Goal: Task Accomplishment & Management: Complete application form

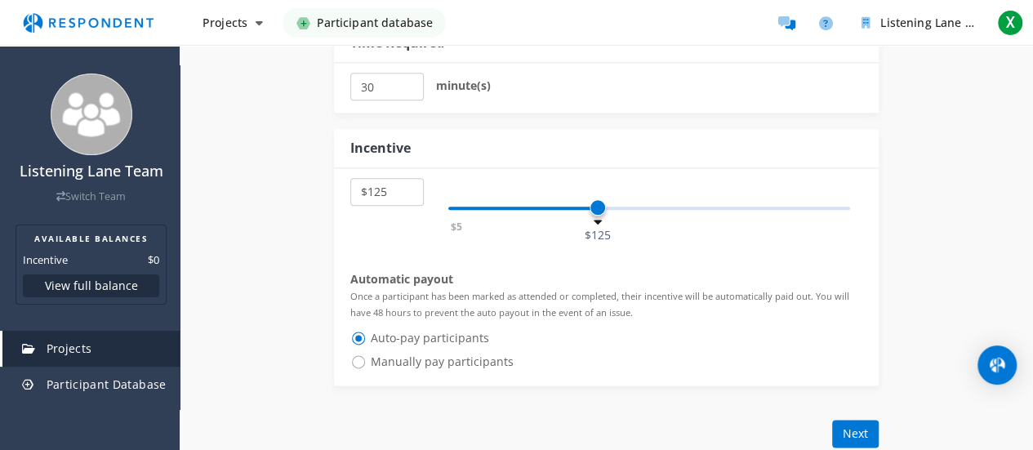
scroll to position [906, 0]
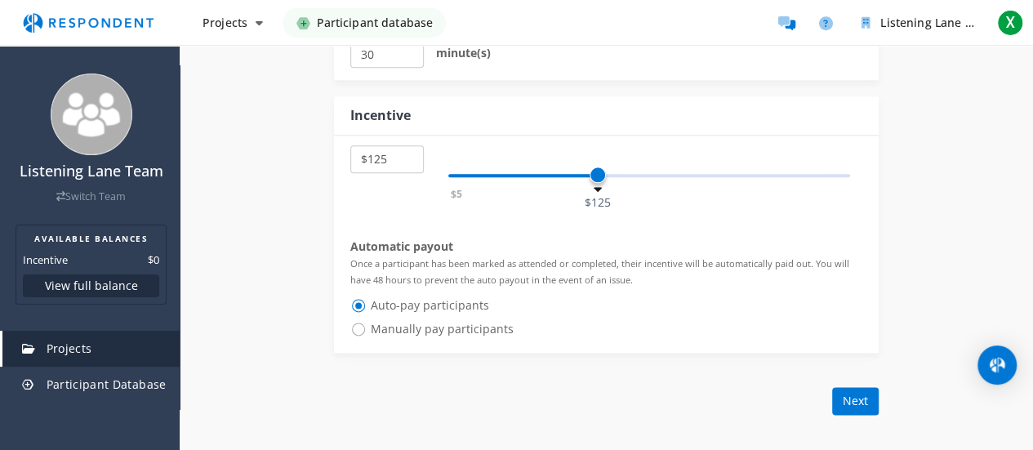
select select "number:10"
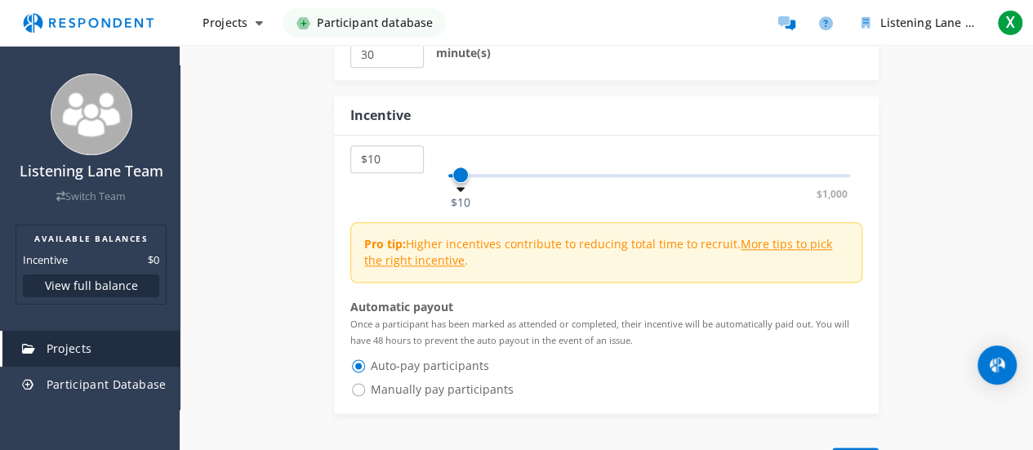
click at [460, 174] on div "$5 $1,000 $10" at bounding box center [649, 175] width 402 height 3
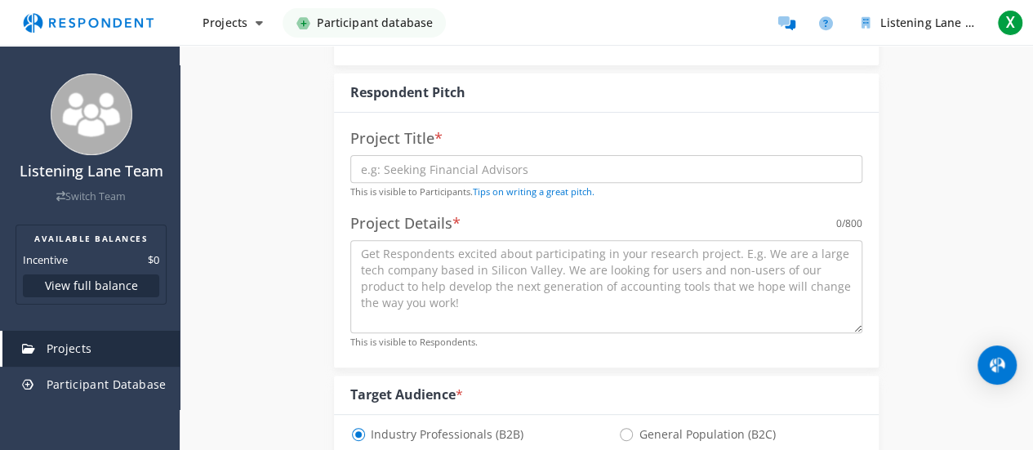
scroll to position [177, 0]
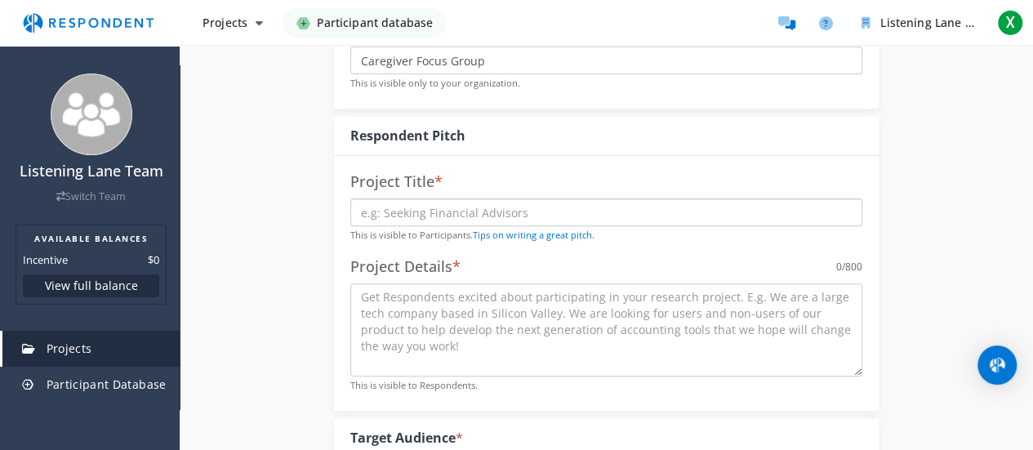
click at [546, 211] on input "text" at bounding box center [606, 212] width 512 height 28
type input "S"
type input "Seeking Caregivers on burnout"
click at [377, 306] on textarea at bounding box center [606, 329] width 512 height 93
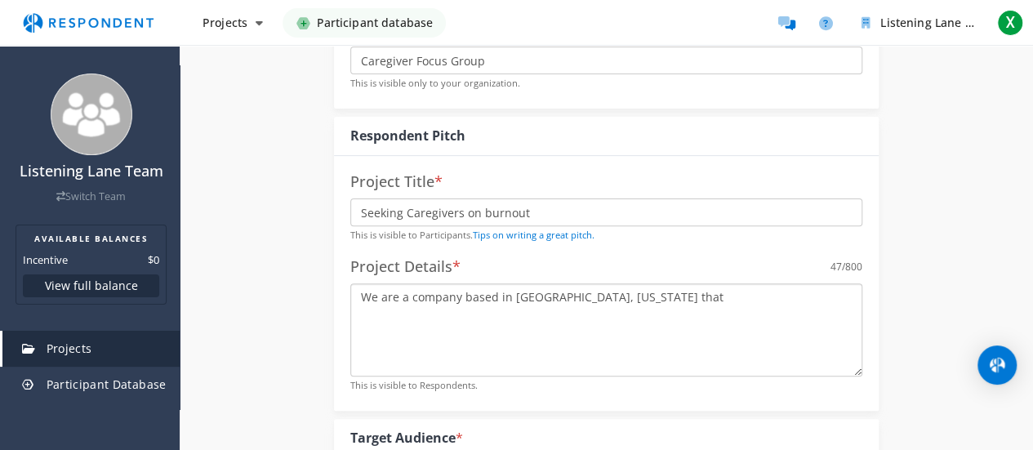
click at [411, 301] on textarea "We are a company based in [GEOGRAPHIC_DATA], [US_STATE] that" at bounding box center [606, 329] width 512 height 93
click at [670, 293] on textarea "We are a virtual company based in [GEOGRAPHIC_DATA], [US_STATE] that" at bounding box center [606, 329] width 512 height 93
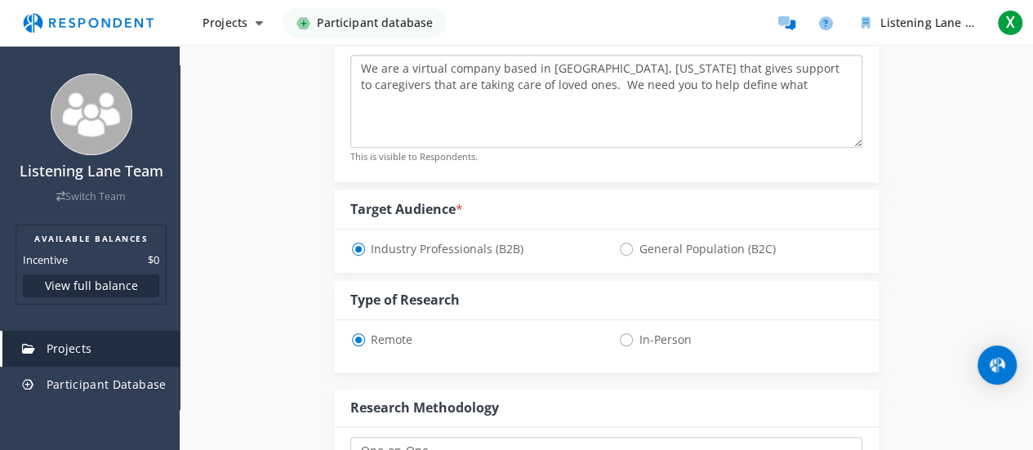
scroll to position [412, 0]
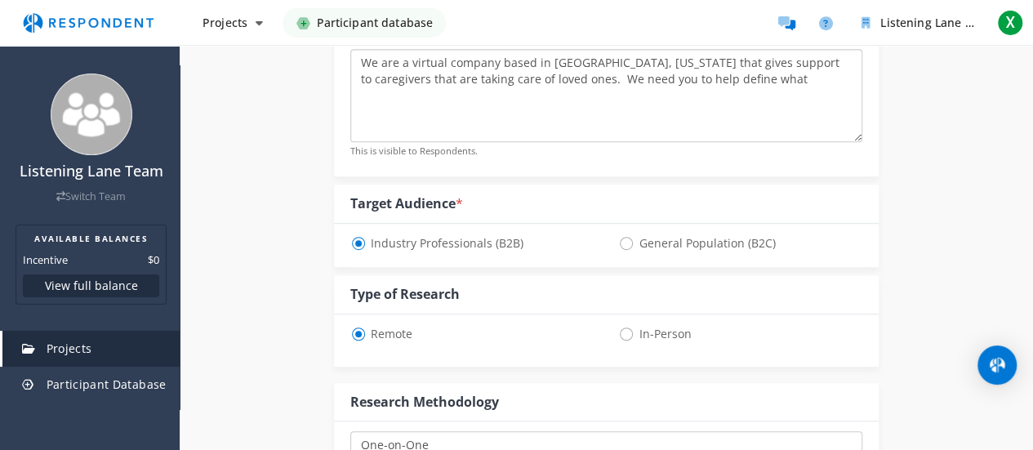
type textarea "We are a virtual company based in [GEOGRAPHIC_DATA], [US_STATE] that gives supp…"
click at [625, 242] on span "General Population (B2C)" at bounding box center [696, 244] width 157 height 20
click at [625, 242] on input "General Population (B2C)" at bounding box center [623, 242] width 11 height 11
radio input "true"
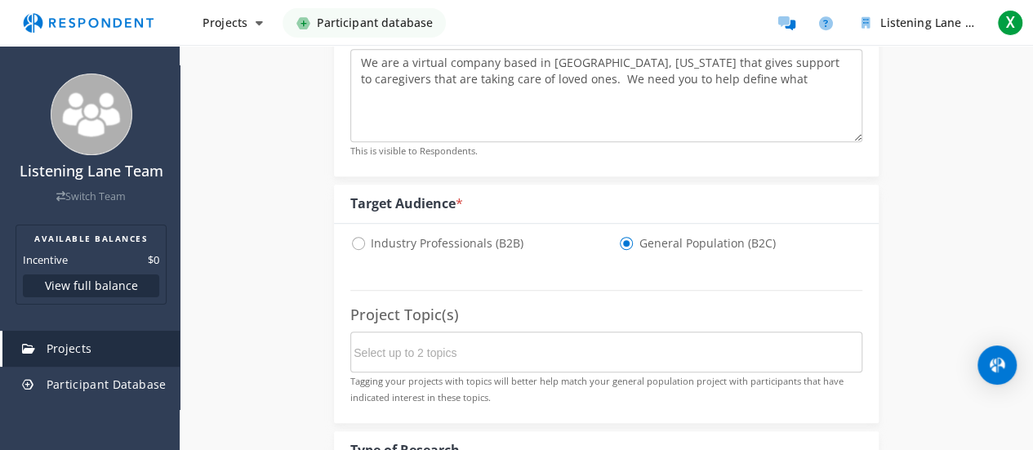
select select "number:10"
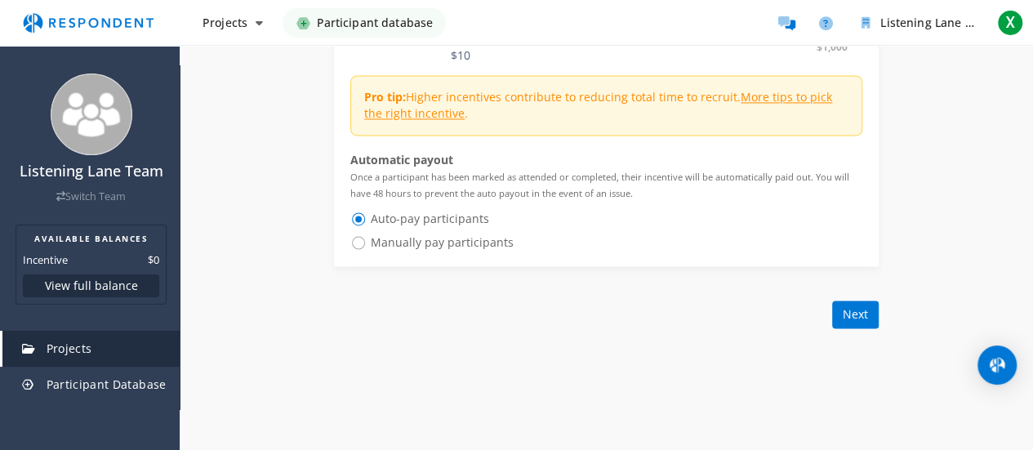
scroll to position [1211, 0]
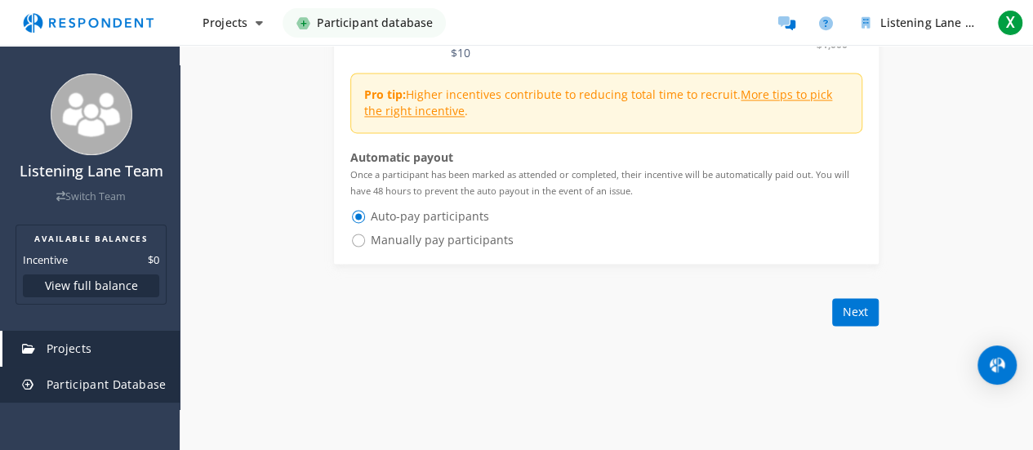
click at [112, 383] on span "Participant Database" at bounding box center [107, 385] width 120 height 16
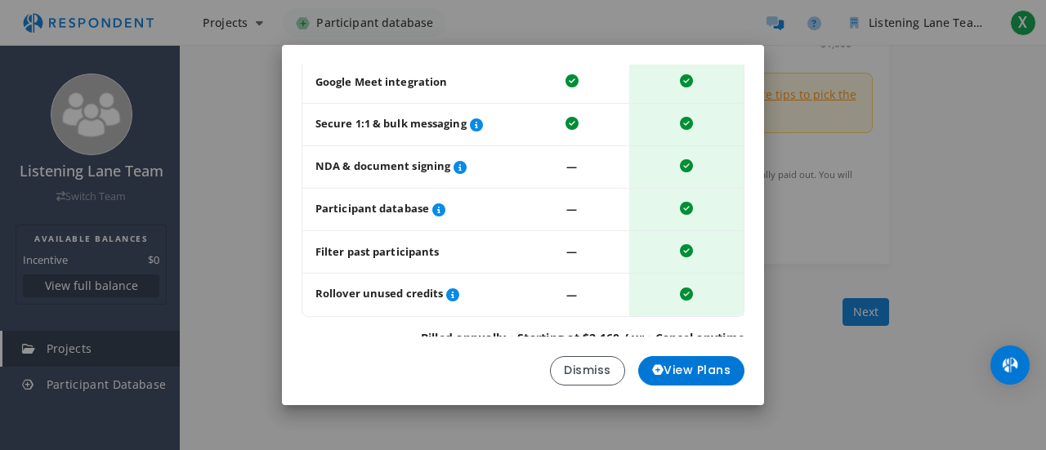
scroll to position [264, 0]
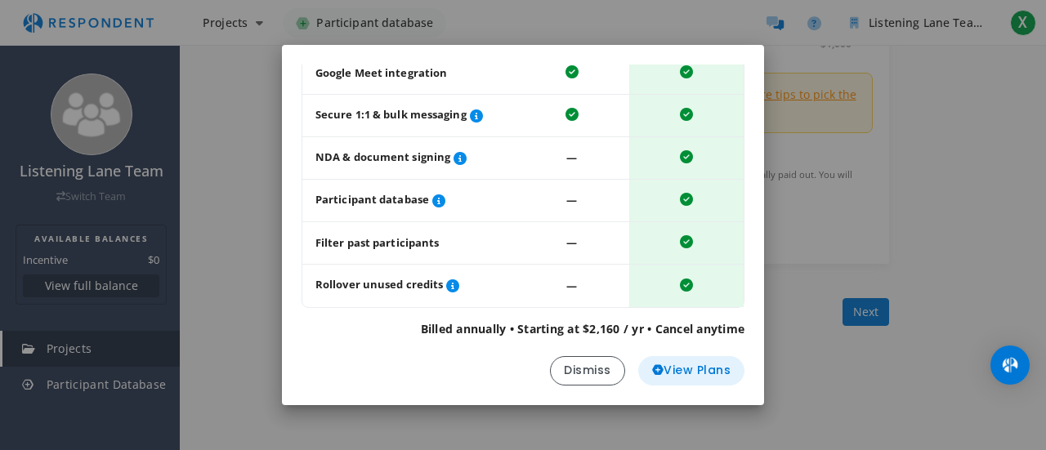
click at [707, 368] on span "View Plans" at bounding box center [691, 370] width 79 height 17
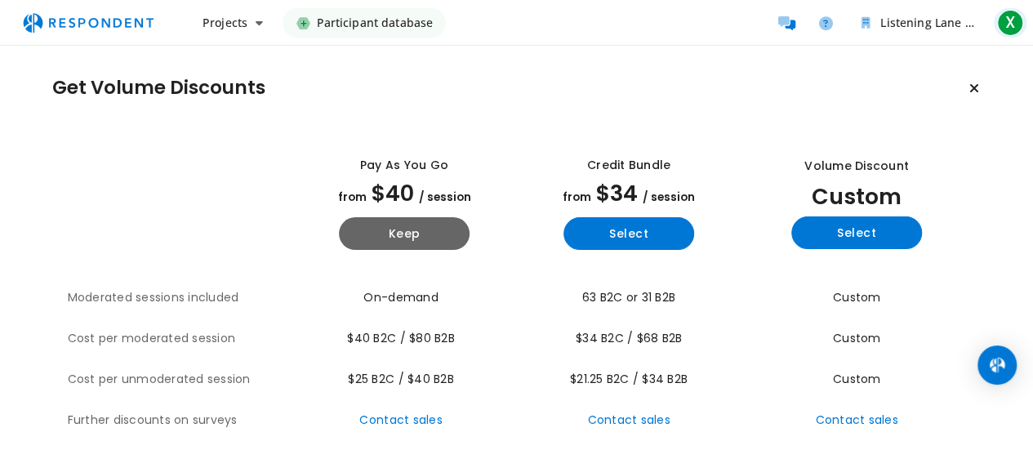
click at [998, 22] on span "X" at bounding box center [1010, 23] width 26 height 26
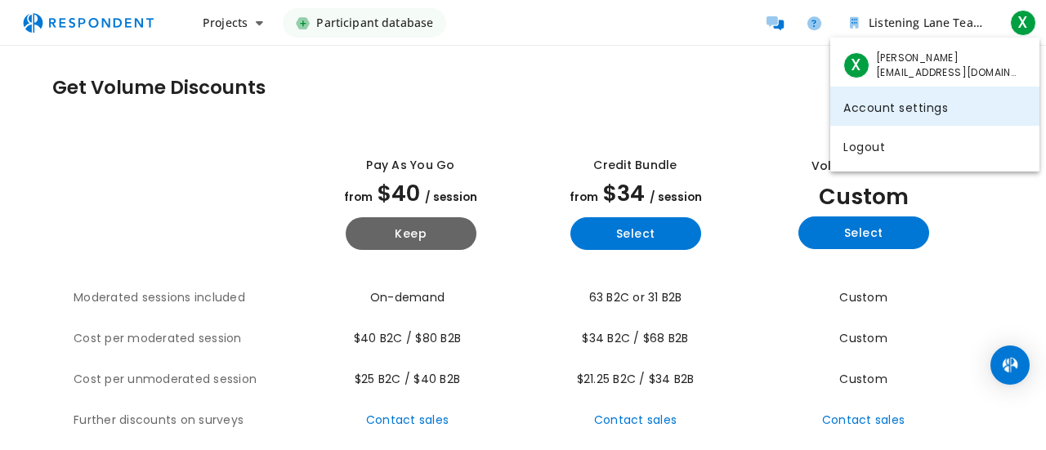
click at [910, 104] on link "Account settings" at bounding box center [934, 106] width 209 height 39
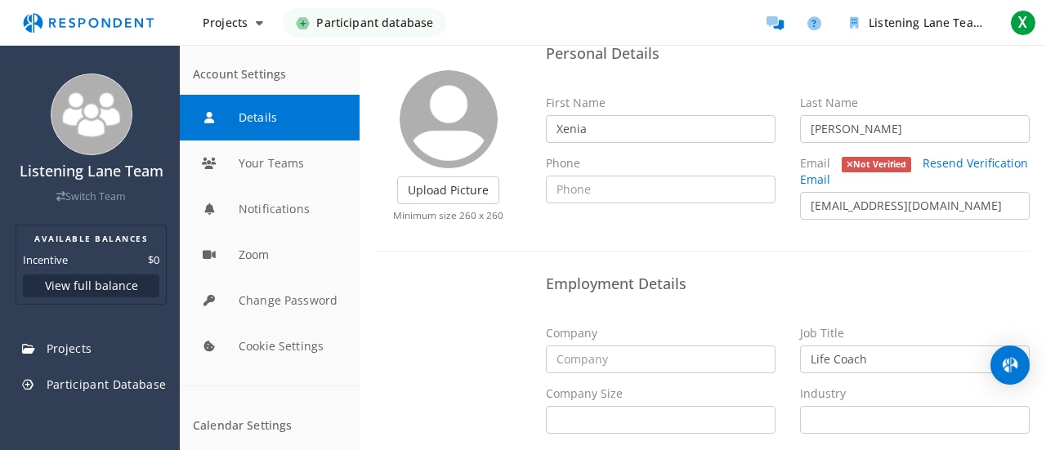
scroll to position [122, 0]
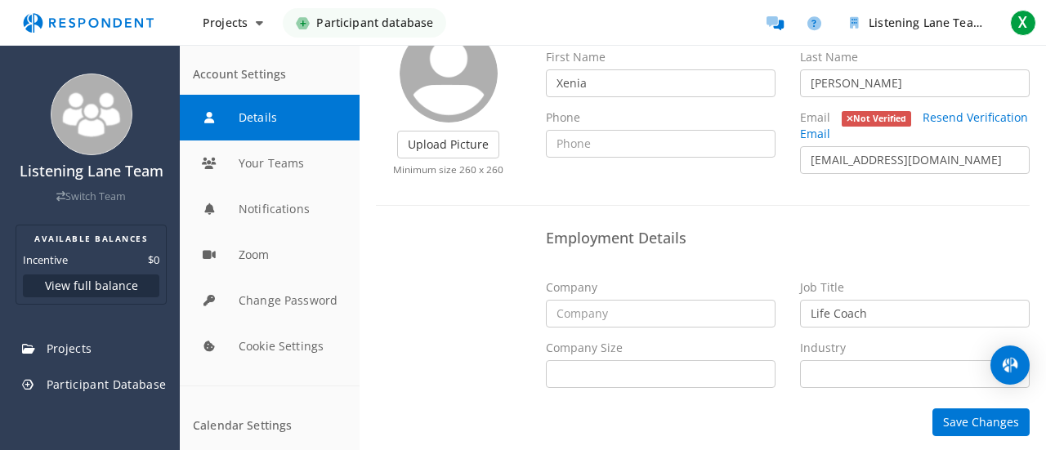
click at [298, 115] on button "Details" at bounding box center [270, 118] width 180 height 46
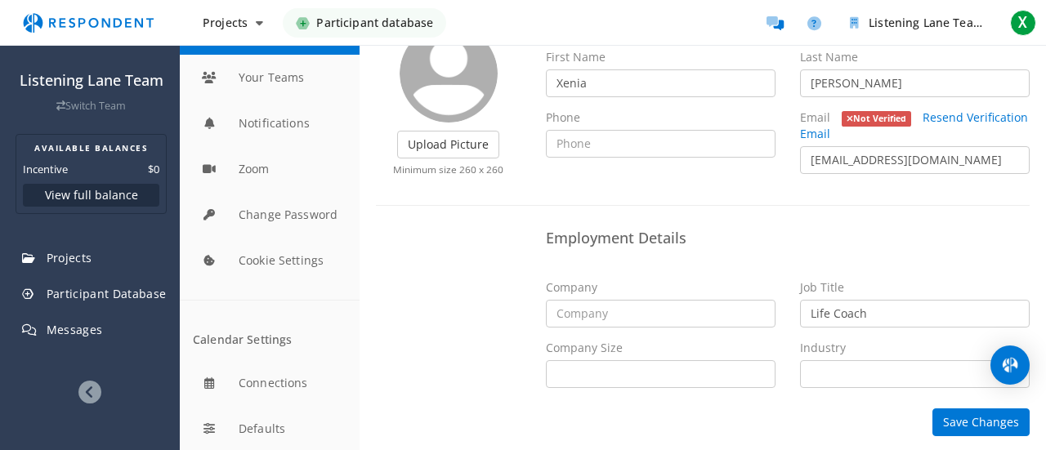
scroll to position [117, 0]
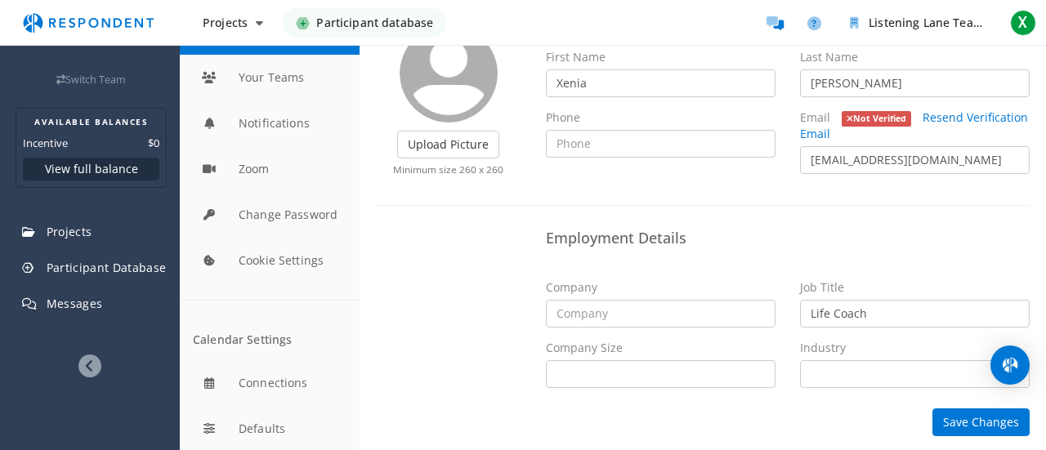
click at [84, 372] on icon at bounding box center [89, 365] width 23 height 23
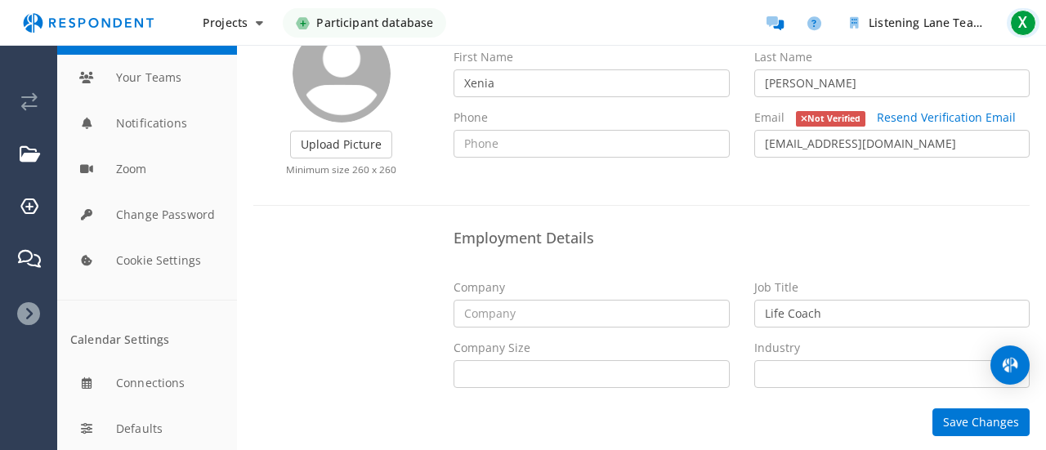
click at [1021, 22] on span "X" at bounding box center [1023, 23] width 26 height 26
